Goal: Communication & Community: Answer question/provide support

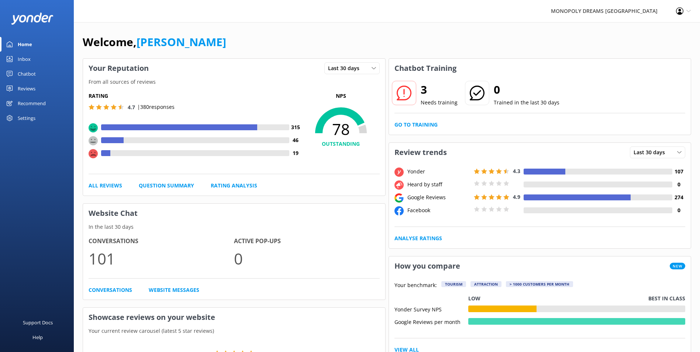
scroll to position [7, 0]
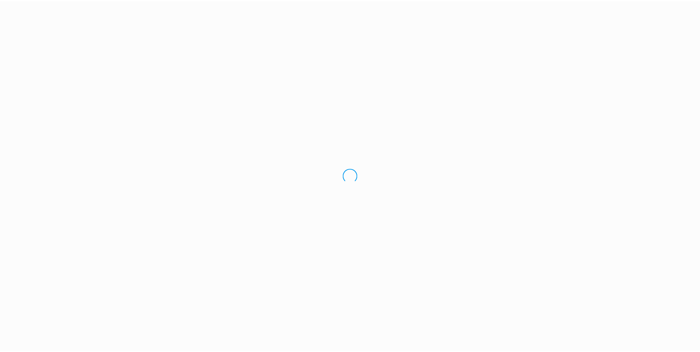
scroll to position [7, 0]
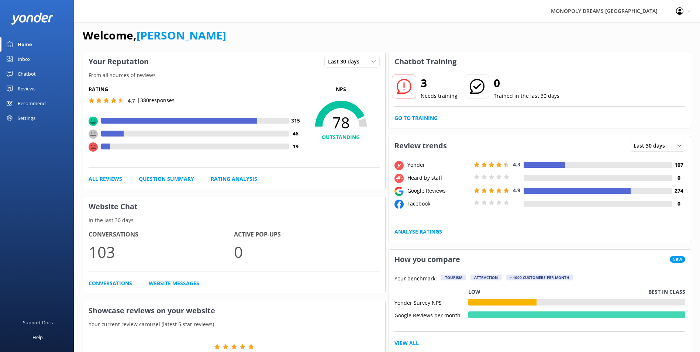
click at [21, 76] on div "Chatbot" at bounding box center [27, 73] width 18 height 15
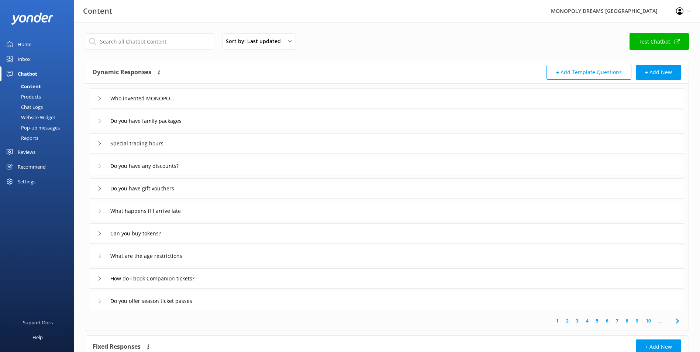
click at [97, 97] on div "Who invented MONOPOLY?" at bounding box center [387, 98] width 595 height 20
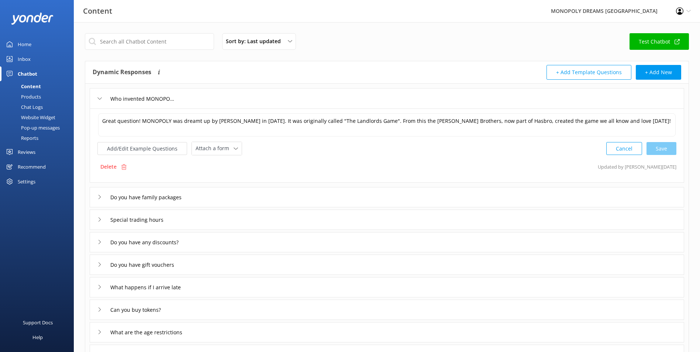
click at [25, 107] on div "Chat Logs" at bounding box center [23, 107] width 38 height 10
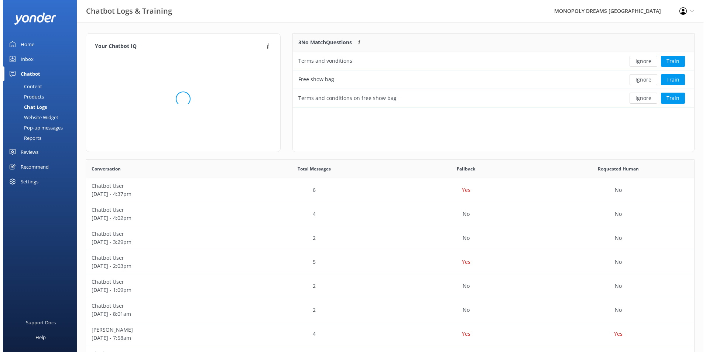
scroll to position [253, 602]
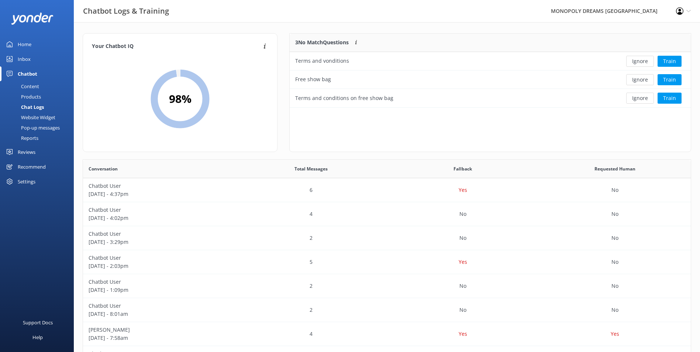
click at [26, 126] on div "Pop-up messages" at bounding box center [31, 128] width 55 height 10
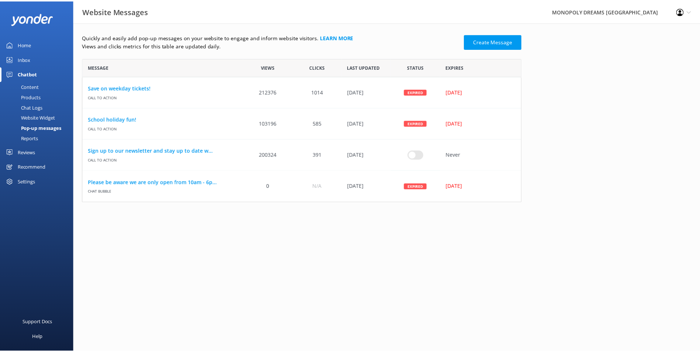
scroll to position [139, 437]
click at [26, 140] on div "Reports" at bounding box center [21, 138] width 34 height 10
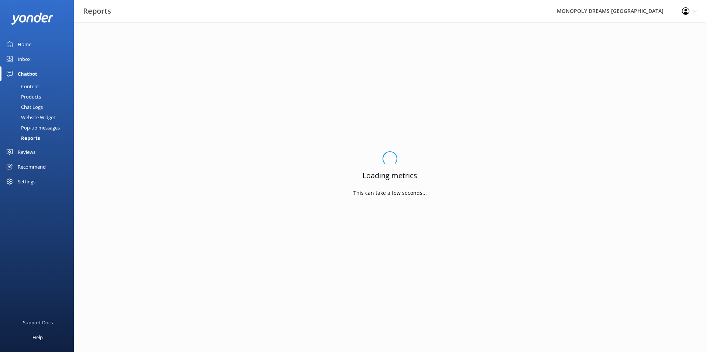
click at [26, 140] on div "Reports" at bounding box center [21, 138] width 35 height 10
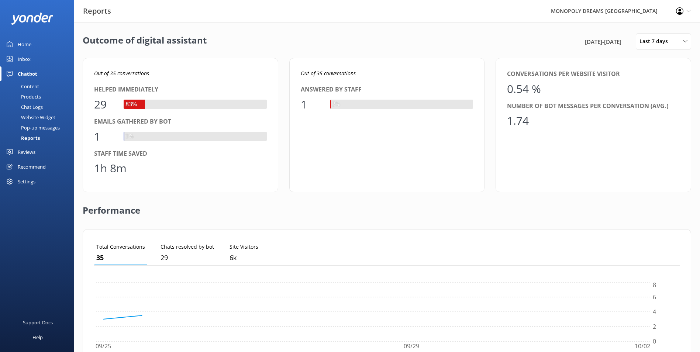
scroll to position [69, 580]
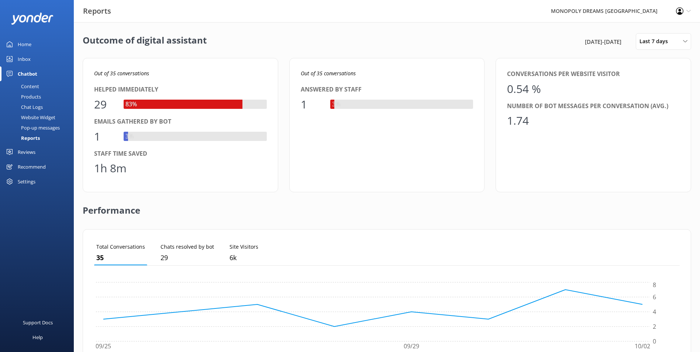
click at [22, 43] on div "Home" at bounding box center [25, 44] width 14 height 15
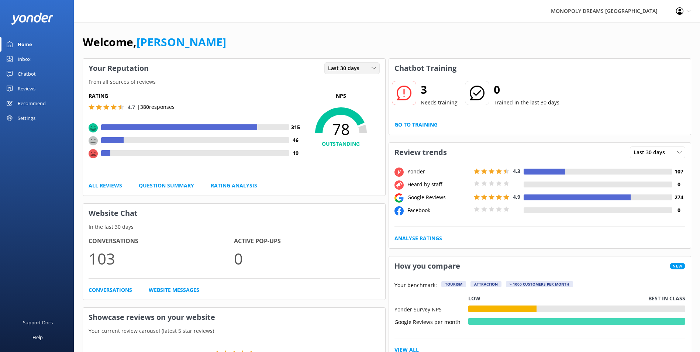
click at [334, 66] on span "Last 30 days" at bounding box center [346, 68] width 36 height 8
click at [335, 81] on div "Last 7 days" at bounding box center [340, 83] width 24 height 7
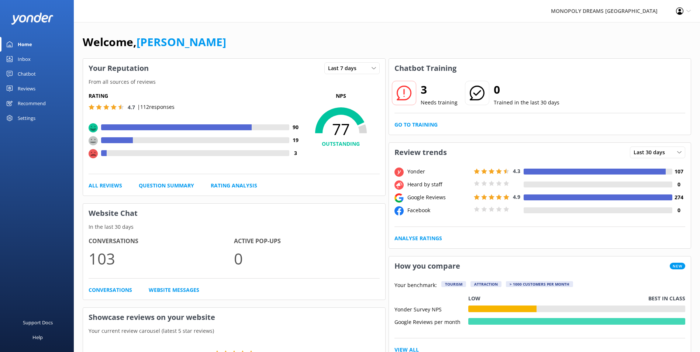
click at [30, 85] on div "Reviews" at bounding box center [27, 88] width 18 height 15
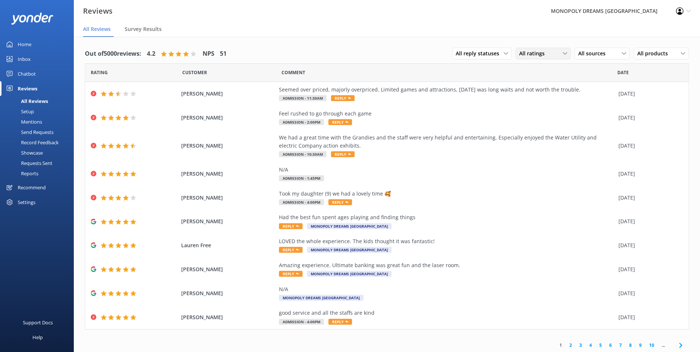
click at [527, 56] on span "All ratings" at bounding box center [534, 53] width 30 height 8
click at [527, 114] on div "Detractors" at bounding box center [543, 113] width 34 height 7
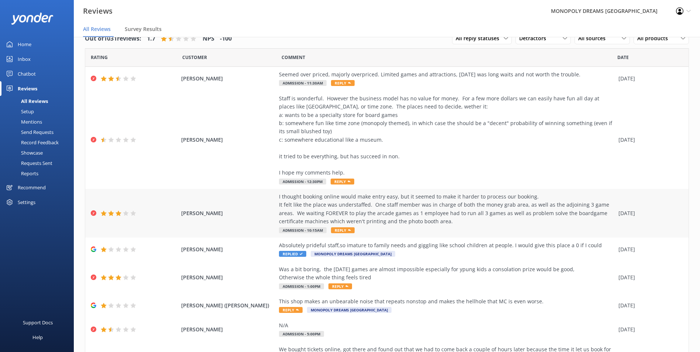
scroll to position [15, 0]
click at [456, 234] on div "[PERSON_NAME] I thought booking online would make entry easy, but it seemed to …" at bounding box center [386, 213] width 603 height 49
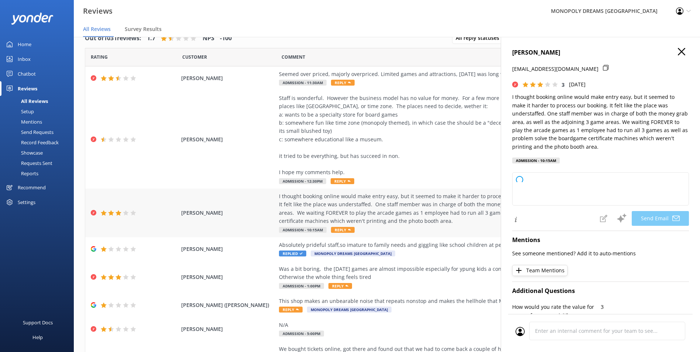
type textarea "Hi [PERSON_NAME], Thank you for sharing your feedback and for bringing these co…"
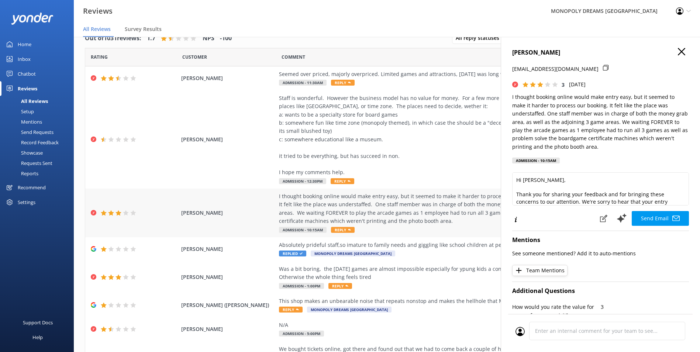
click at [456, 234] on div "[PERSON_NAME] I thought booking online would make entry easy, but it seemed to …" at bounding box center [386, 213] width 603 height 49
click at [383, 215] on div "I thought booking online would make entry easy, but it seemed to make it harder…" at bounding box center [447, 208] width 336 height 33
click at [679, 50] on icon "button" at bounding box center [681, 51] width 7 height 7
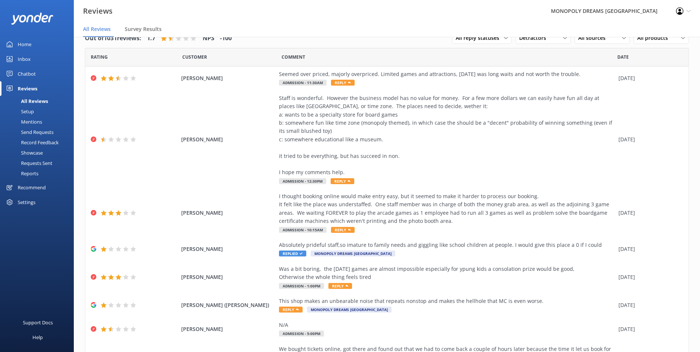
click at [679, 50] on div "Date" at bounding box center [652, 57] width 71 height 18
